Goal: Task Accomplishment & Management: Complete application form

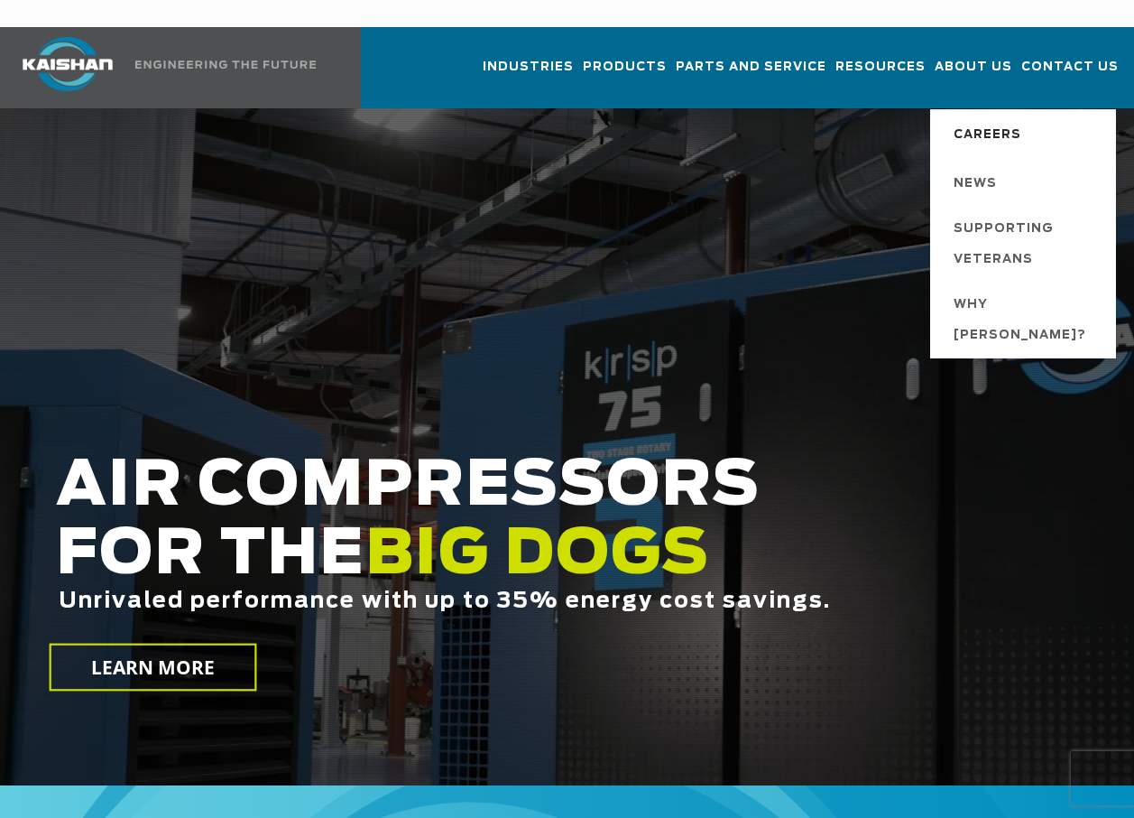
click at [995, 120] on span "Careers" at bounding box center [988, 135] width 68 height 31
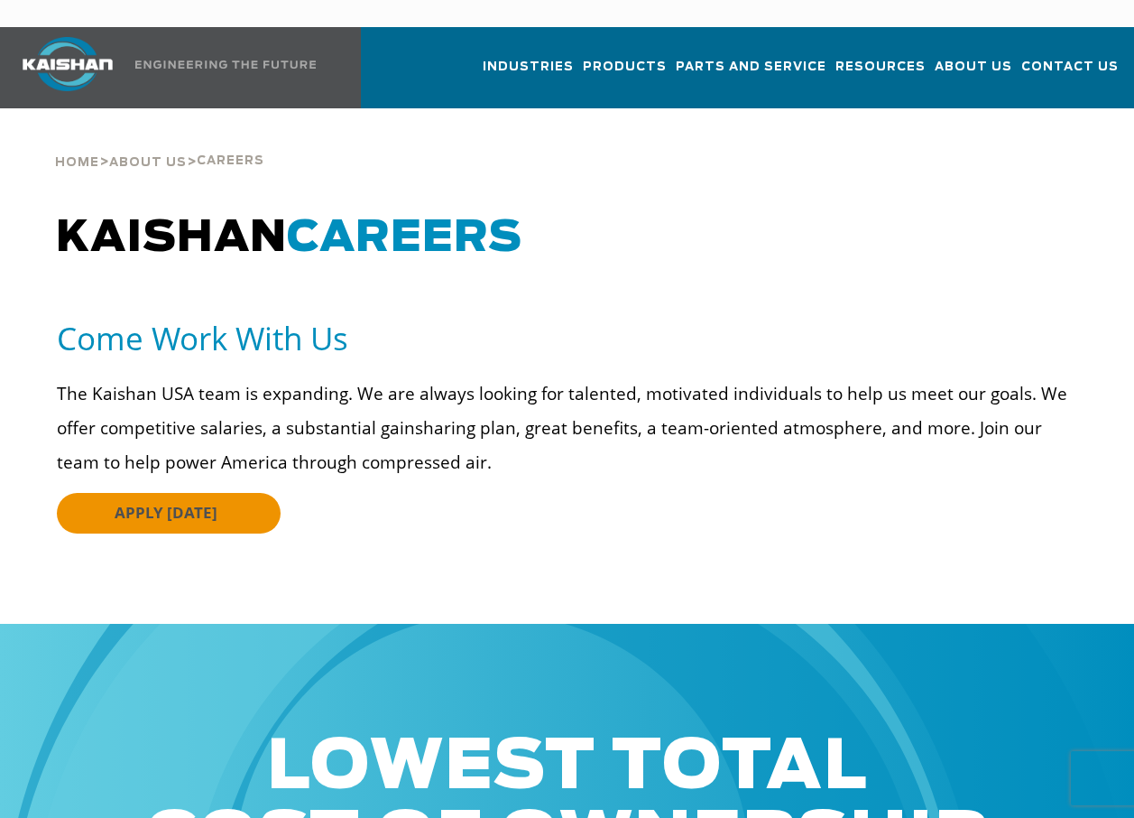
click at [169, 502] on span "APPLY TODAY" at bounding box center [166, 512] width 103 height 21
click at [120, 502] on span "APPLY TODAY" at bounding box center [166, 512] width 103 height 21
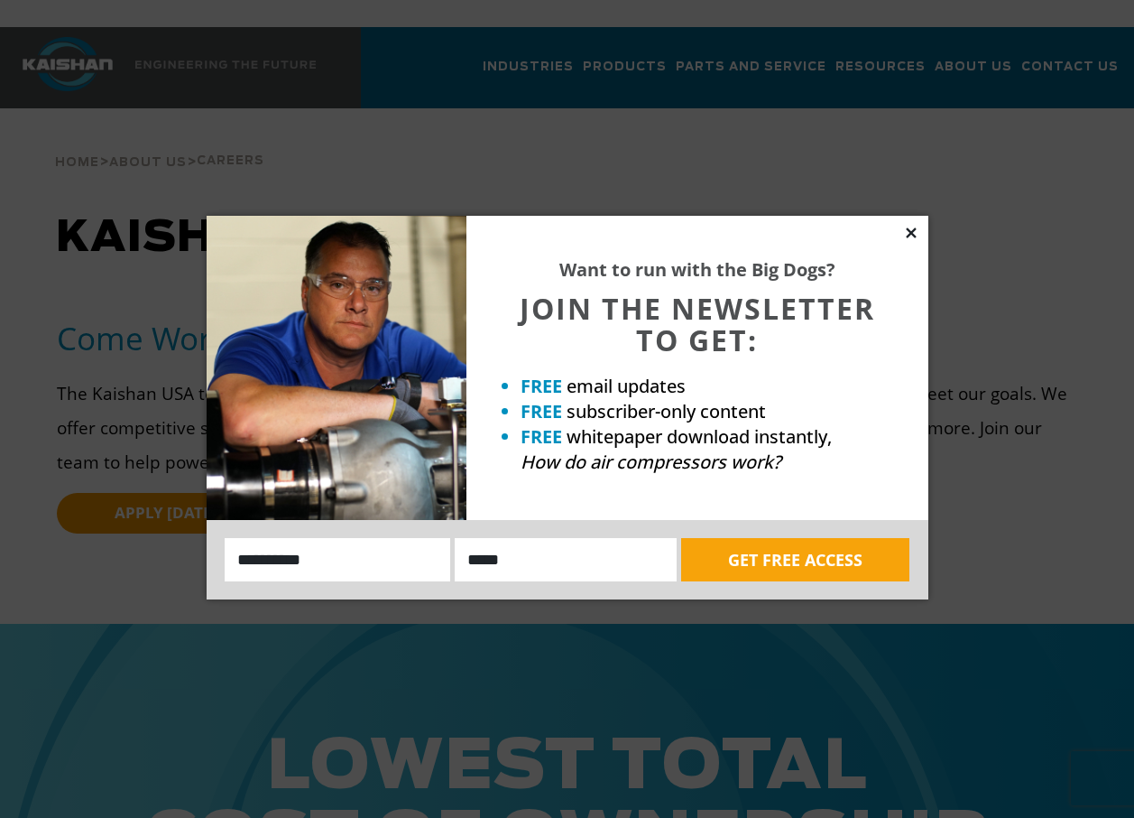
click at [908, 237] on icon at bounding box center [911, 233] width 16 height 16
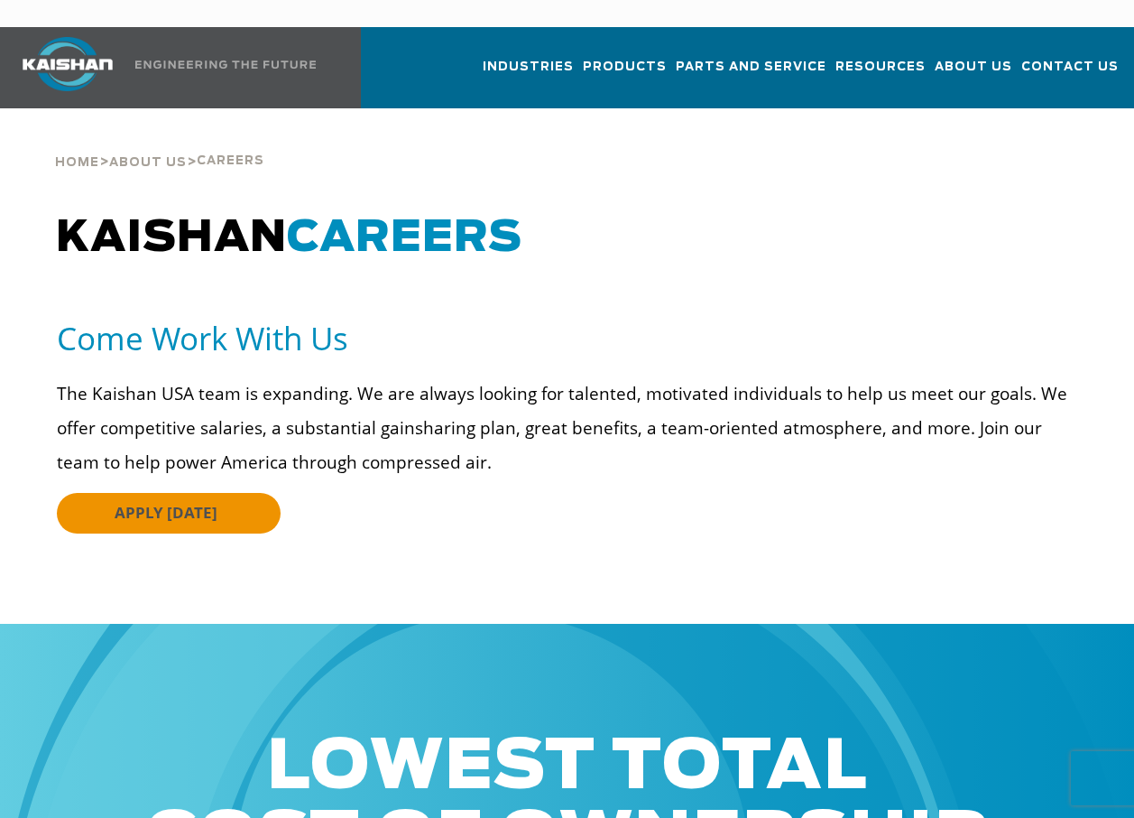
click at [157, 502] on span "APPLY TODAY" at bounding box center [166, 512] width 103 height 21
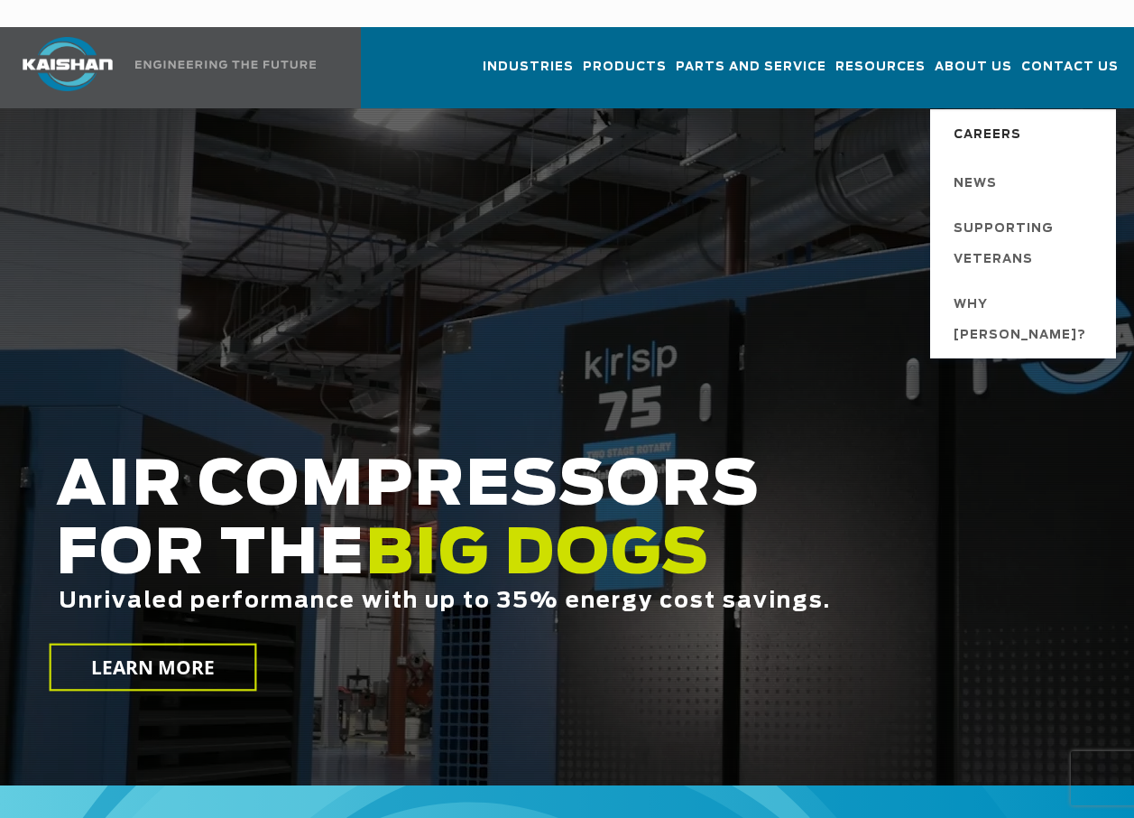
click at [984, 120] on span "Careers" at bounding box center [988, 135] width 68 height 31
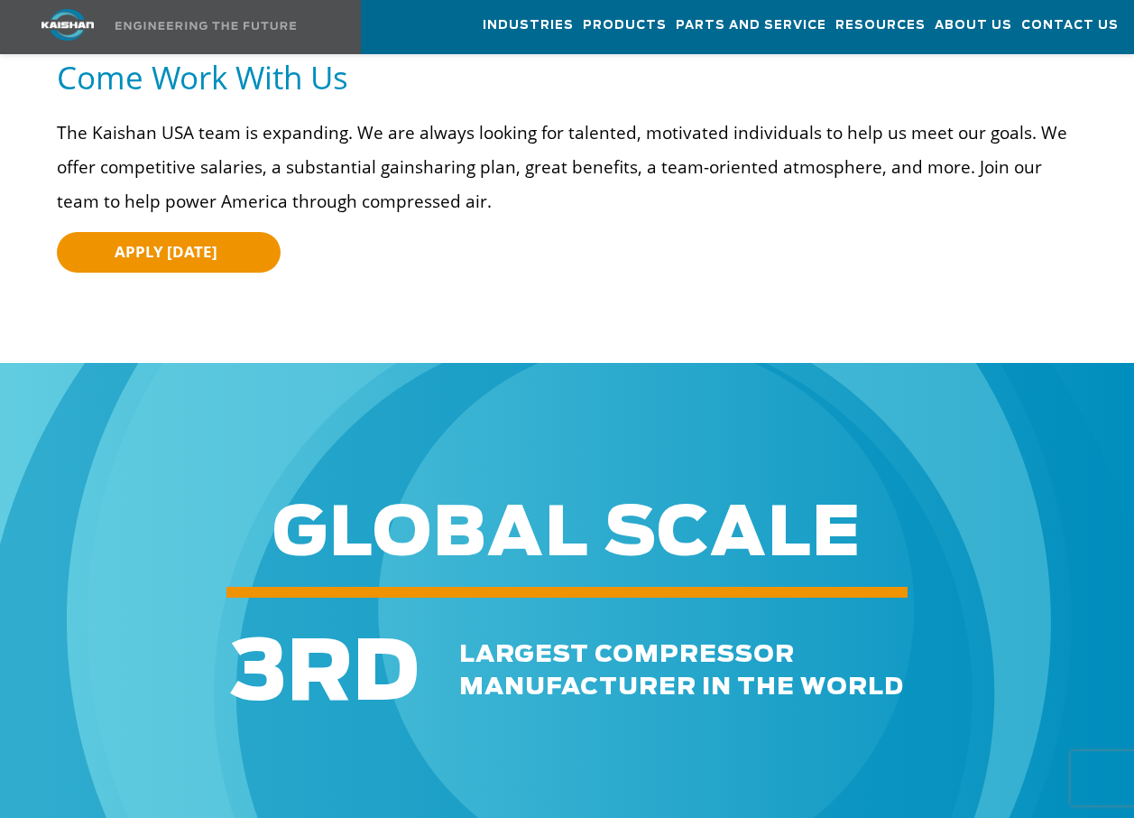
scroll to position [90, 0]
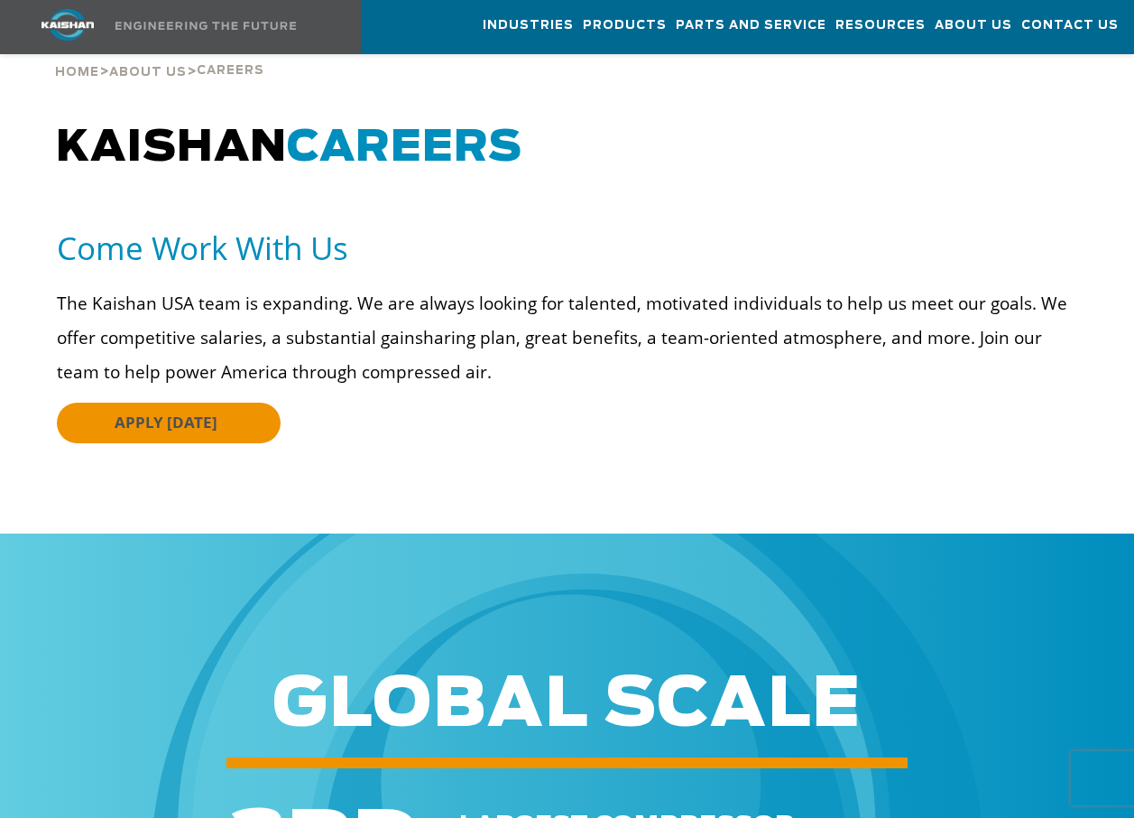
click at [170, 412] on span "APPLY [DATE]" at bounding box center [166, 422] width 103 height 21
